Goal: Download file/media

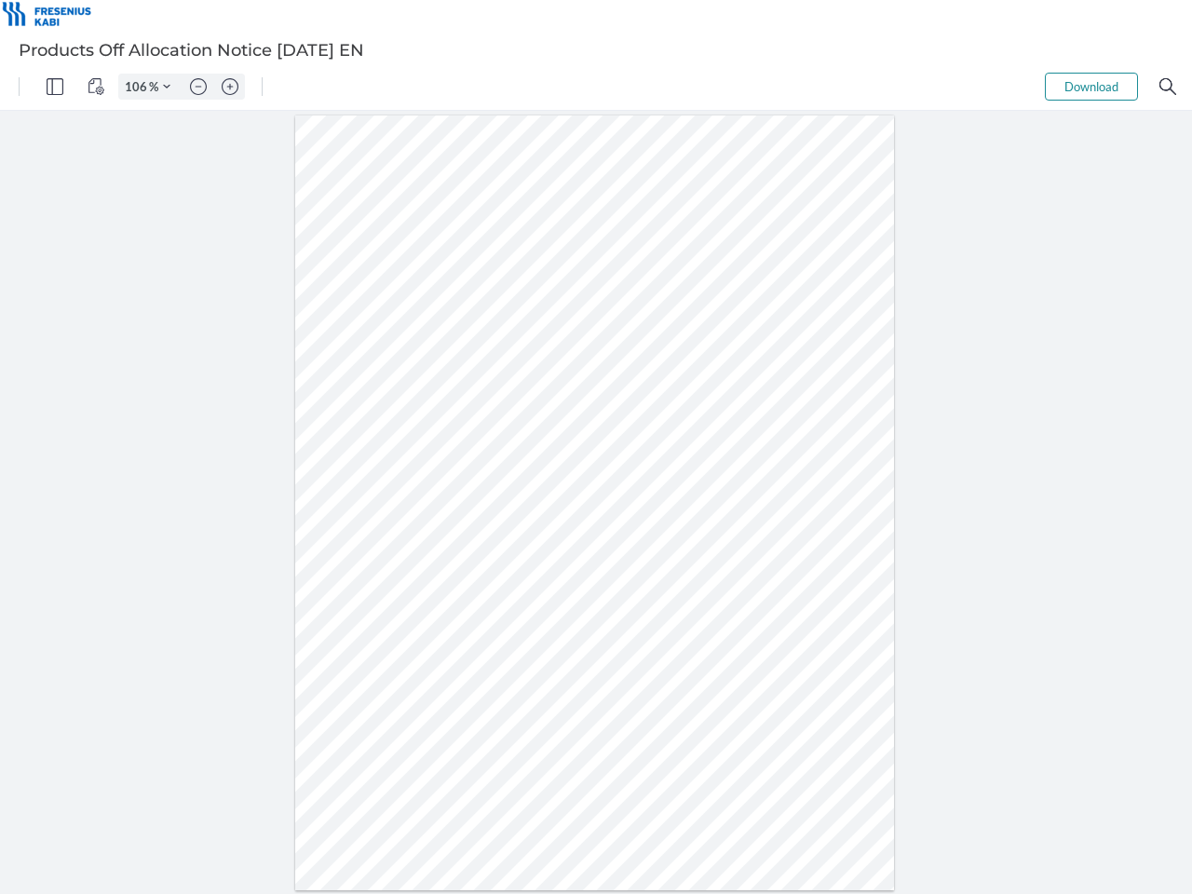
click at [55, 87] on img "Panel" at bounding box center [55, 86] width 17 height 17
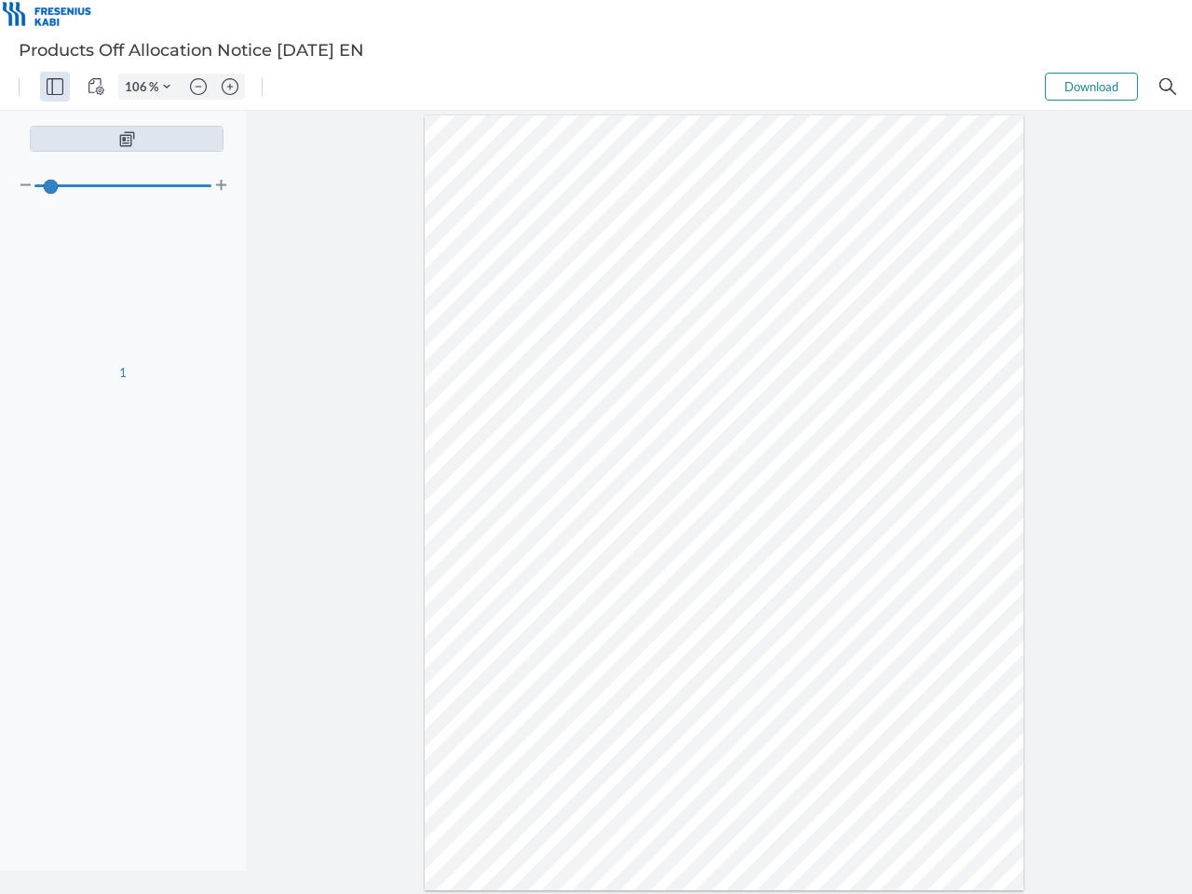
click at [96, 87] on img "View Controls" at bounding box center [96, 86] width 17 height 17
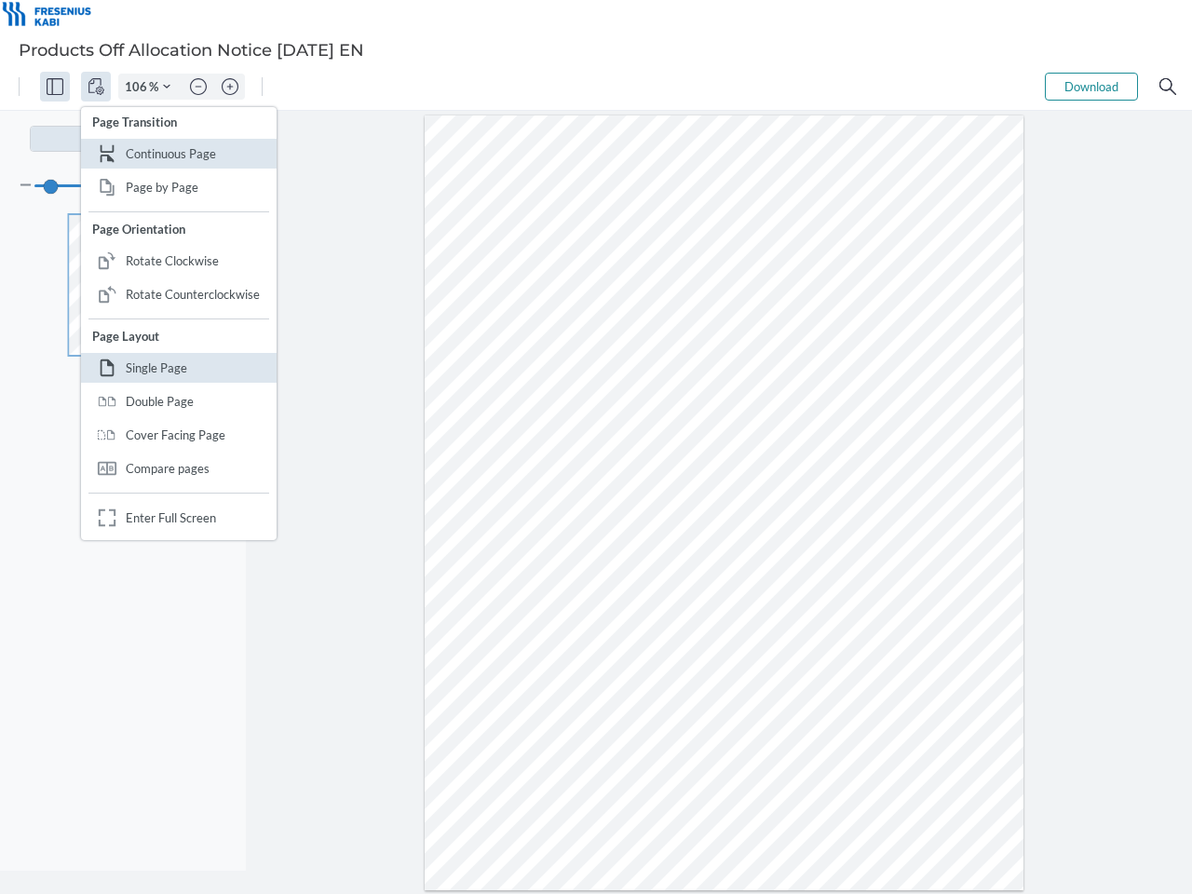
click at [139, 87] on input "106" at bounding box center [134, 86] width 30 height 17
click at [167, 87] on img "Zoom Controls" at bounding box center [166, 86] width 7 height 7
click at [198, 87] on img "Zoom out" at bounding box center [198, 86] width 17 height 17
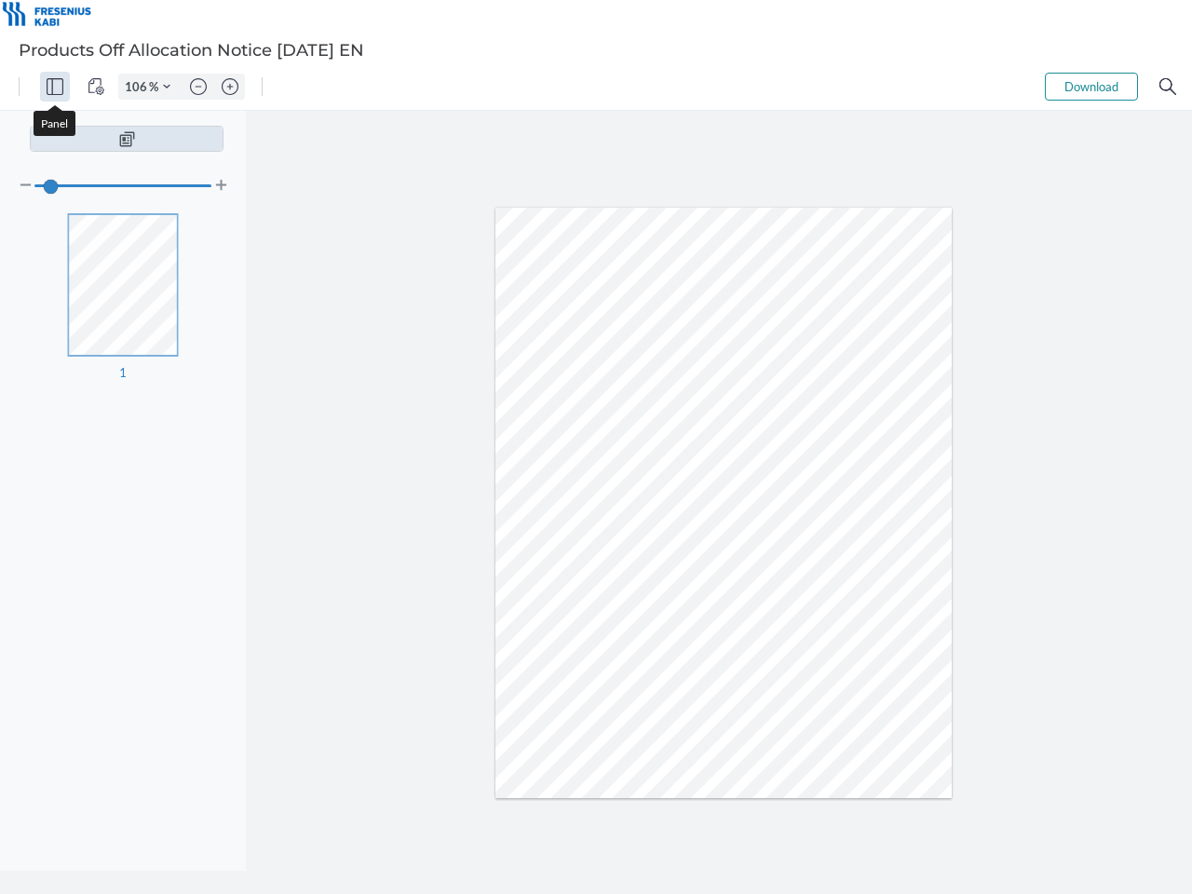
click at [230, 87] on img "Zoom in" at bounding box center [230, 86] width 17 height 17
type input "106"
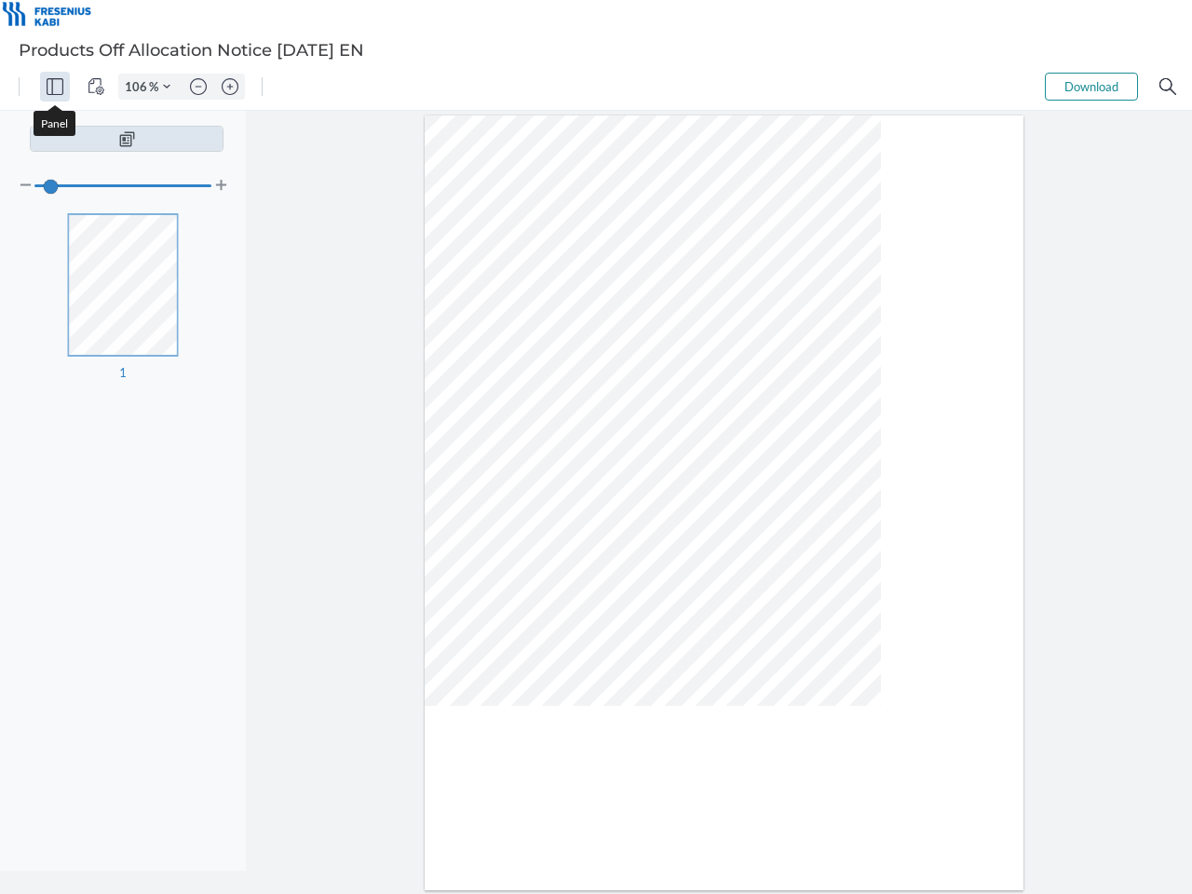
click at [1092, 87] on button "Download" at bounding box center [1091, 87] width 93 height 28
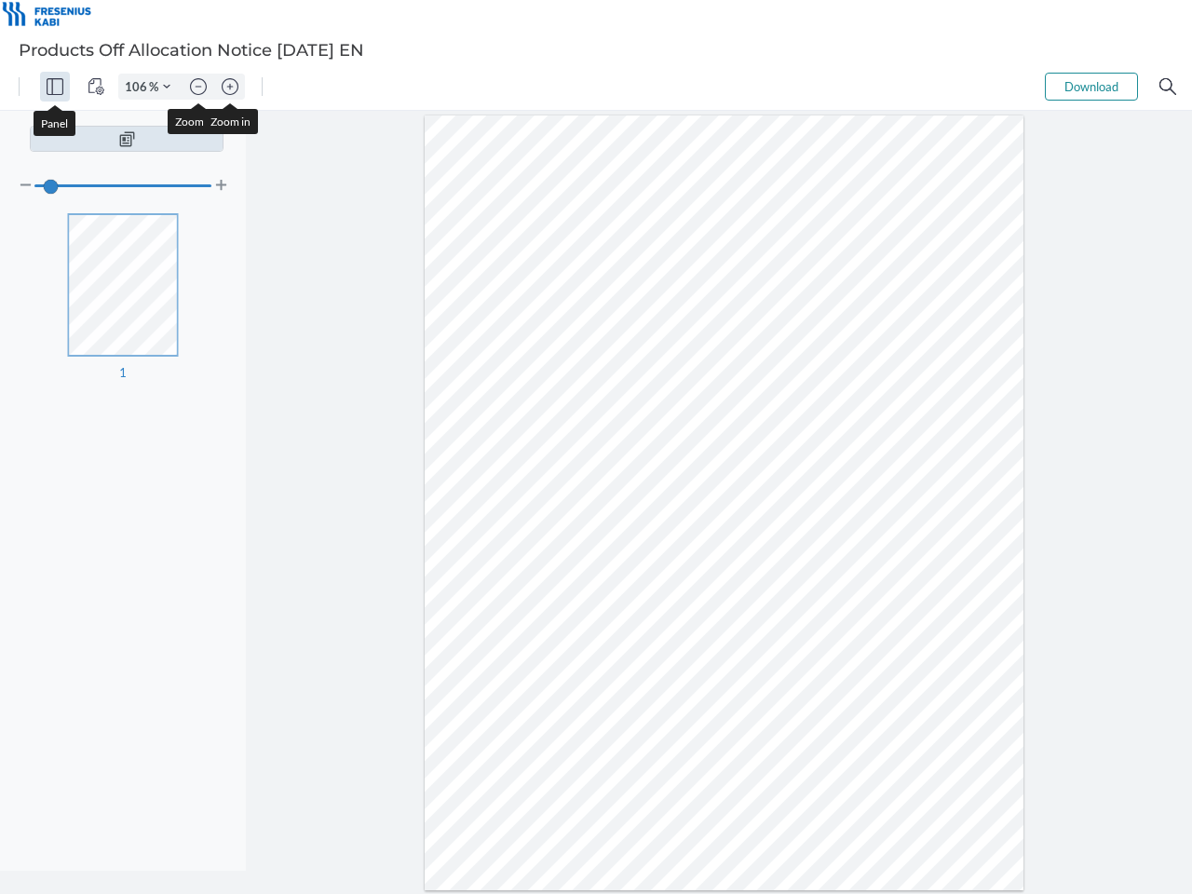
click at [1168, 87] on img "Search" at bounding box center [1168, 86] width 17 height 17
